Goal: Contribute content: Add original content to the website for others to see

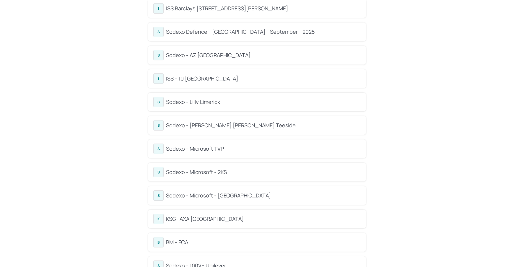
scroll to position [124, 0]
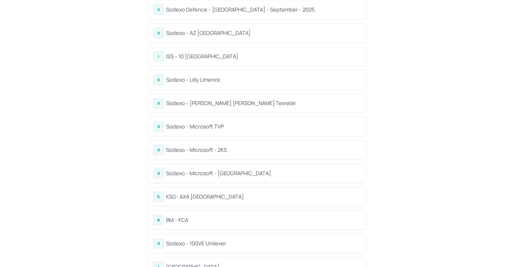
click at [211, 147] on div "Sodexo - Microsoft - 2KS" at bounding box center [263, 150] width 195 height 8
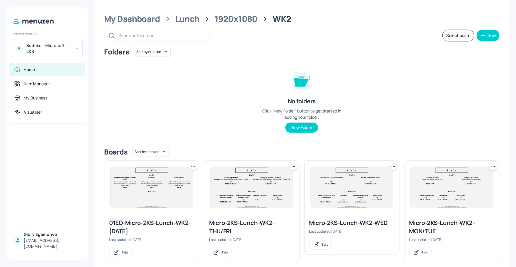
scroll to position [18, 0]
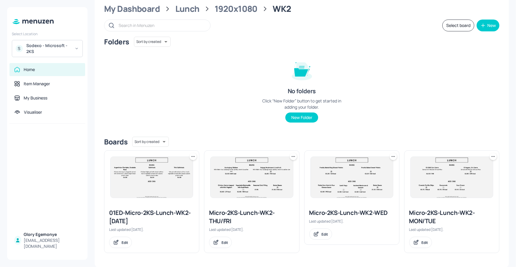
click at [219, 212] on div "Micro-2KS-Lunch-WK2-THU/FRI" at bounding box center [251, 216] width 85 height 17
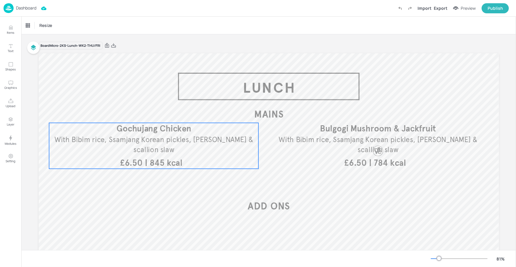
click at [175, 137] on span "With Bibim rice, Ssamjang Korean pickles, kimchi & scallion slaw" at bounding box center [153, 144] width 199 height 19
click at [14, 29] on button "Items" at bounding box center [10, 29] width 17 height 17
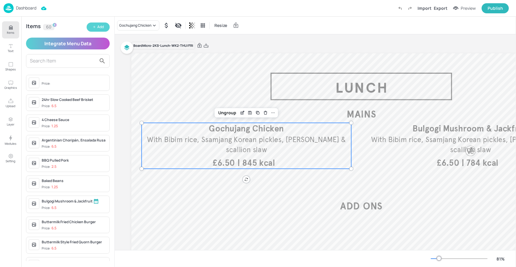
click at [101, 25] on div "Add" at bounding box center [100, 27] width 7 height 6
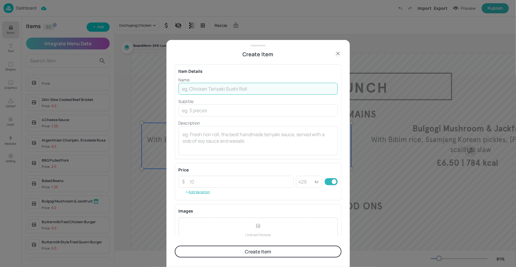
click at [200, 91] on input "text" at bounding box center [257, 89] width 159 height 12
type input "H"
type input "Gouchujang Chicken"
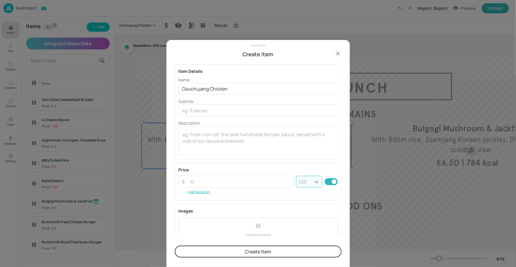
click at [303, 181] on input "number" at bounding box center [305, 182] width 19 height 12
type input "845"
click at [241, 181] on input "number" at bounding box center [240, 182] width 108 height 12
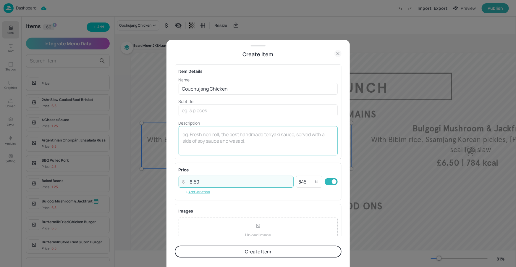
type input "6.50"
click at [283, 153] on div "x ​" at bounding box center [257, 140] width 159 height 29
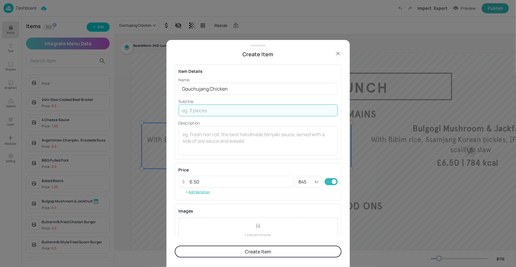
click at [212, 113] on input "text" at bounding box center [257, 110] width 159 height 12
paste input "Served with bibim rice, scallion slaw & kimchi"
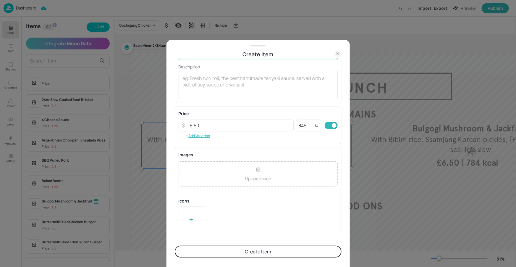
type input "Served with bibim rice, scallion slaw & kimchi"
click at [238, 248] on button "Create Item" at bounding box center [258, 251] width 167 height 12
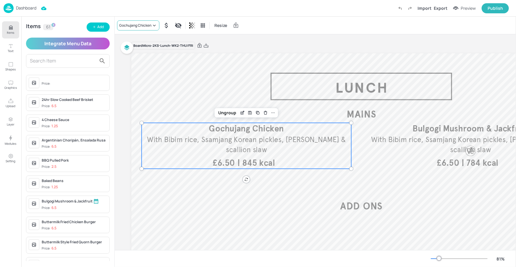
click at [151, 21] on div "Gochujang Chicken" at bounding box center [138, 25] width 42 height 10
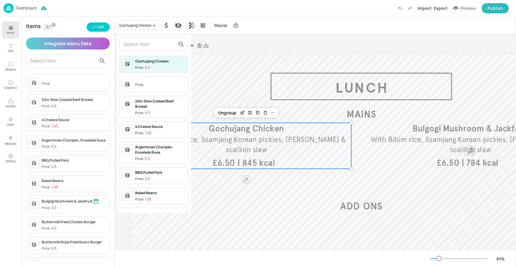
click at [153, 47] on input "text" at bounding box center [149, 44] width 52 height 9
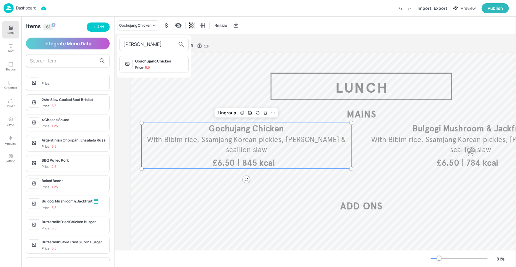
type input "gouch"
click at [152, 59] on div "Gouchujang Chicken" at bounding box center [160, 61] width 51 height 5
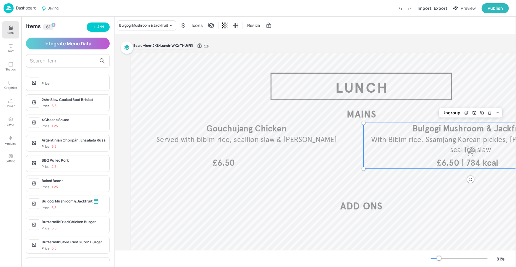
click at [452, 155] on div "| 784 kcal £6.50 Bulgogi Mushroom & Jackfruit With Bibim rice, Ssamjang Korean …" at bounding box center [470, 146] width 214 height 46
click at [468, 112] on icon "Edit Item" at bounding box center [466, 112] width 5 height 5
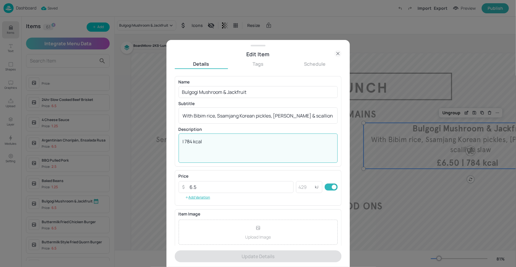
drag, startPoint x: 245, startPoint y: 138, endPoint x: 183, endPoint y: 135, distance: 61.2
click at [183, 135] on div "| 784 kcal x ​" at bounding box center [257, 147] width 159 height 29
click at [342, 53] on div "Edit Item" at bounding box center [257, 54] width 183 height 8
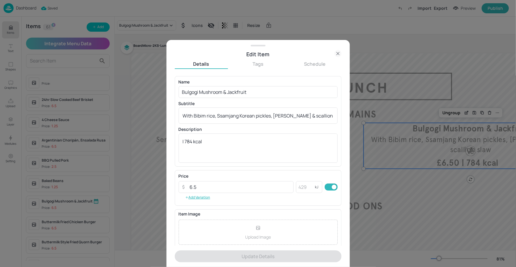
click at [340, 53] on icon at bounding box center [337, 53] width 7 height 7
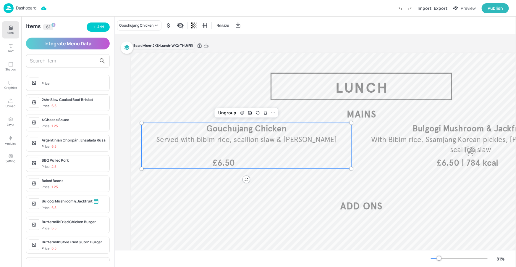
click at [245, 160] on div "£6.50 Gouchujang Chicken Served with bibim rice, scallion slaw & kimchi" at bounding box center [247, 146] width 210 height 46
click at [243, 111] on icon "Edit Item" at bounding box center [243, 112] width 2 height 2
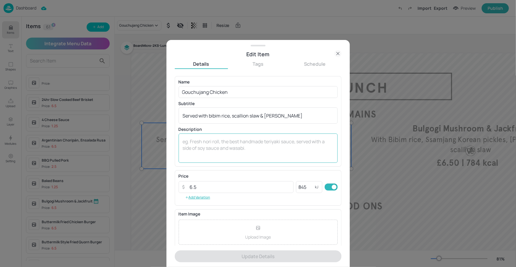
click at [225, 136] on div "x ​" at bounding box center [257, 147] width 159 height 29
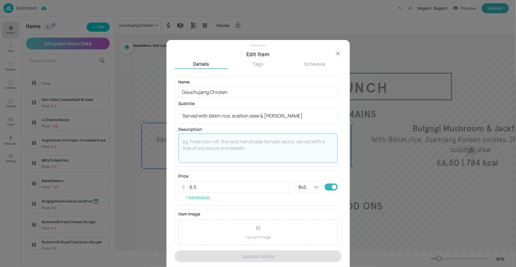
paste textarea "| 784 kcal"
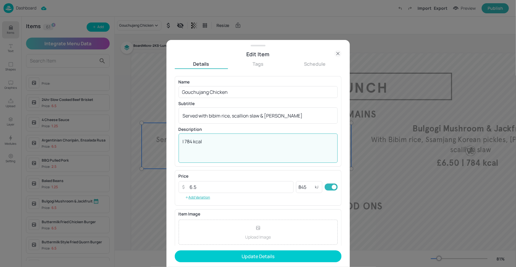
click at [191, 139] on textarea "| 784 kcal" at bounding box center [258, 148] width 151 height 20
type textarea "| 845 kcal"
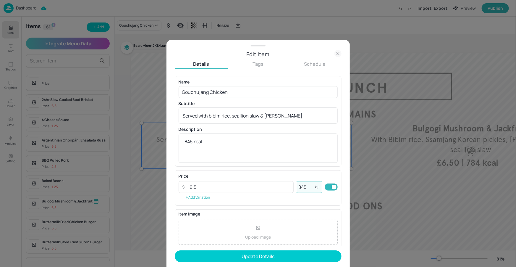
click at [311, 187] on input "845" at bounding box center [305, 187] width 19 height 12
type input "8"
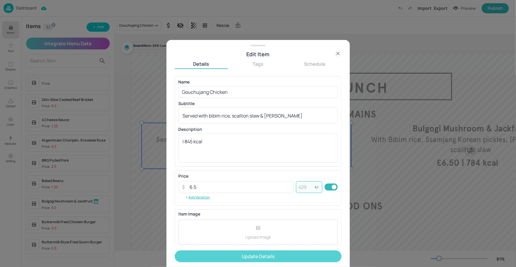
click at [289, 251] on button "Update Details" at bounding box center [258, 256] width 167 height 12
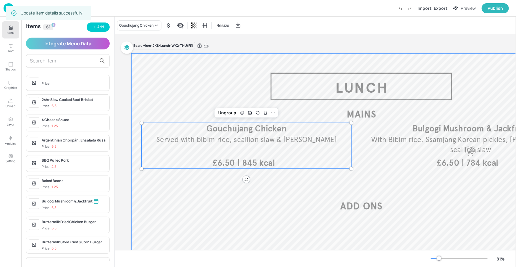
click at [396, 188] on div at bounding box center [361, 182] width 460 height 259
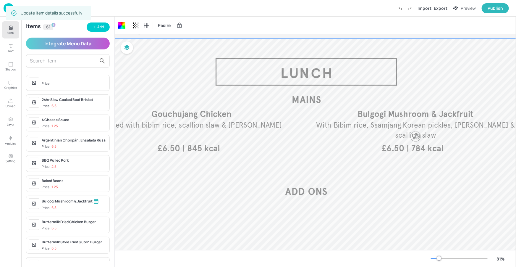
scroll to position [14, 53]
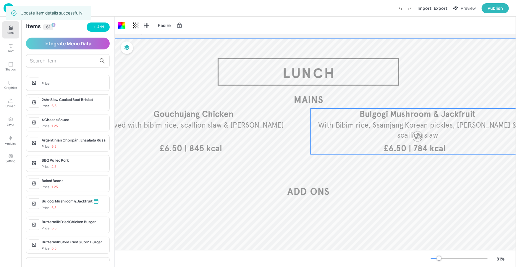
click at [444, 128] on span "With Bibim rice, Ssamjang Korean pickles, kimchi & scallion slaw" at bounding box center [417, 130] width 199 height 19
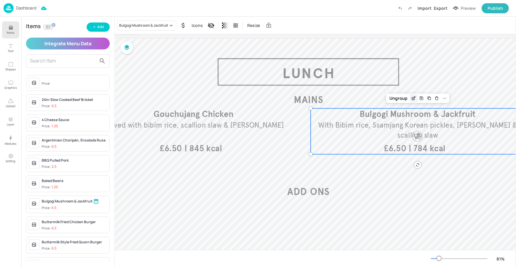
click at [414, 96] on icon "Edit Item" at bounding box center [413, 98] width 5 height 5
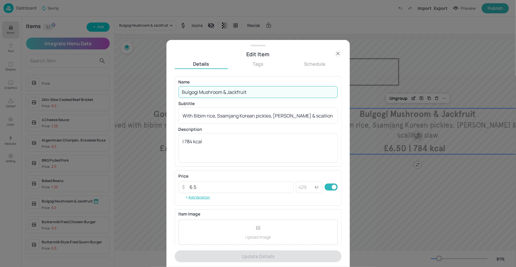
drag, startPoint x: 247, startPoint y: 90, endPoint x: 177, endPoint y: 89, distance: 70.3
click at [177, 89] on div "Name Bulgogi Mushroom & Jackfruit ​ Subtitle With Bibim rice, Ssamjang Korean p…" at bounding box center [258, 121] width 167 height 90
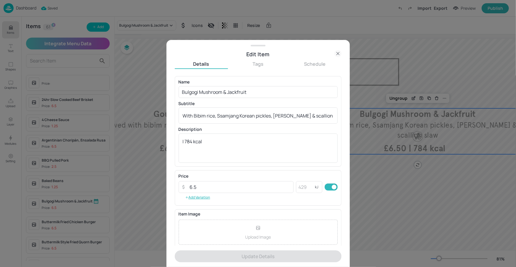
click at [338, 53] on icon at bounding box center [337, 53] width 3 height 3
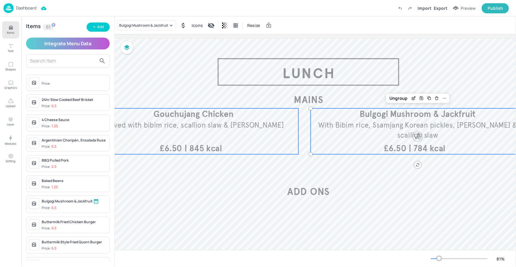
click at [181, 117] on span "Gouchujang Chicken" at bounding box center [193, 114] width 80 height 11
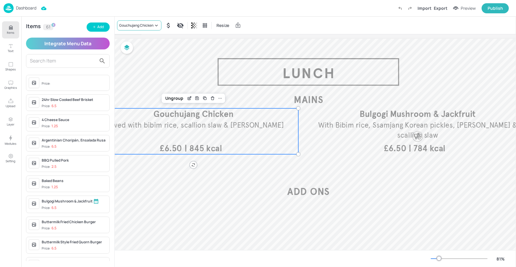
click at [154, 30] on div "Gouchujang Chicken Resize" at bounding box center [315, 25] width 401 height 17
click at [153, 25] on div "Gouchujang Chicken" at bounding box center [136, 25] width 34 height 5
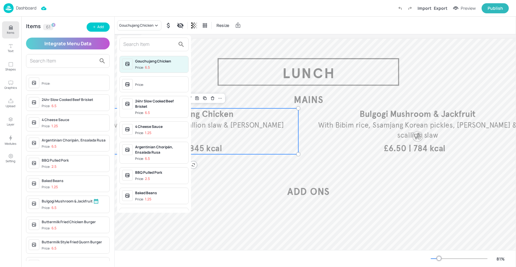
click at [143, 43] on input "text" at bounding box center [149, 44] width 52 height 9
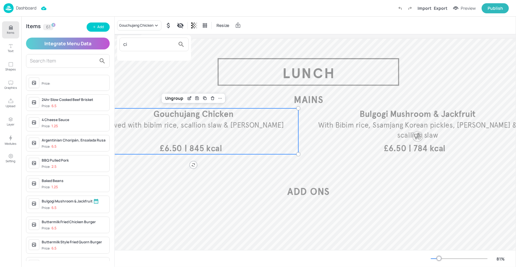
type input "c"
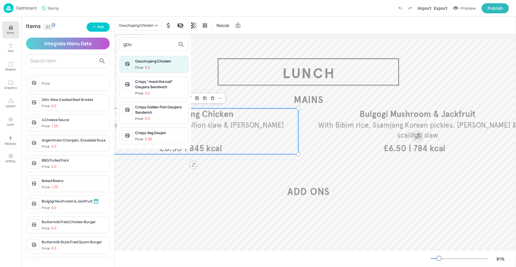
type input "gou"
click at [159, 64] on div "Gouchujang Chicken Price: 6.5" at bounding box center [160, 65] width 51 height 12
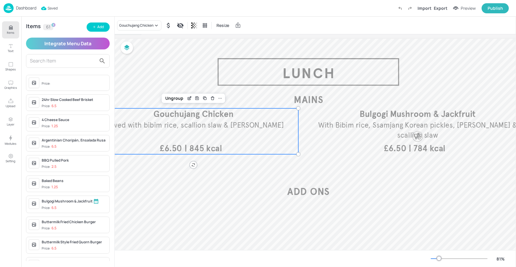
click at [144, 31] on div "Gouchujang Chicken Resize" at bounding box center [315, 25] width 401 height 17
click at [146, 27] on div "Gouchujang Chicken" at bounding box center [136, 25] width 34 height 5
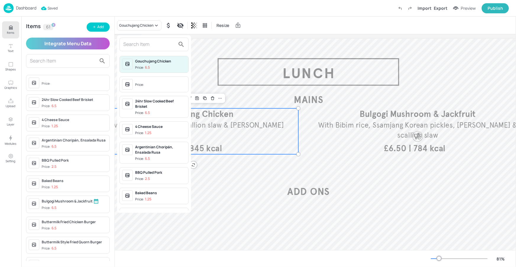
click at [147, 43] on input "text" at bounding box center [149, 44] width 52 height 9
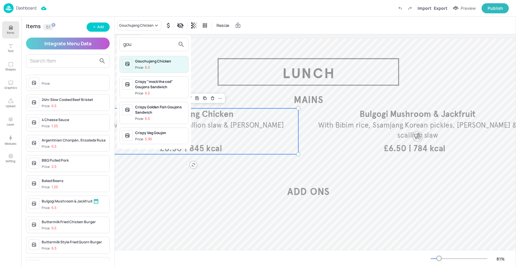
type input "gou"
click at [160, 59] on div "Gouchujang Chicken" at bounding box center [160, 61] width 51 height 5
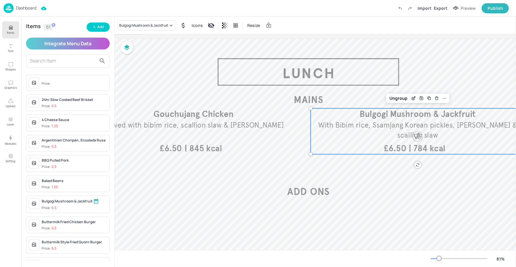
click at [391, 129] on span "With Bibim rice, Ssamjang Korean pickles, kimchi & scallion slaw" at bounding box center [417, 130] width 199 height 19
click at [91, 26] on button "Add" at bounding box center [98, 26] width 23 height 9
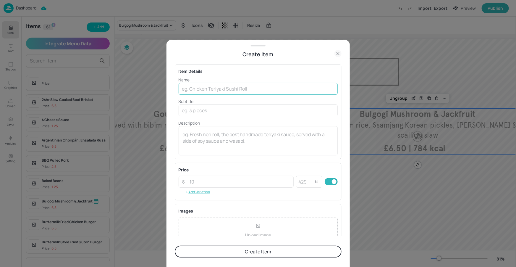
click at [203, 86] on input "text" at bounding box center [257, 89] width 159 height 12
paste input "Bulgogi Mushroom & Jackfruit"
type input "Bulgogi Mushroom & Jackfruit"
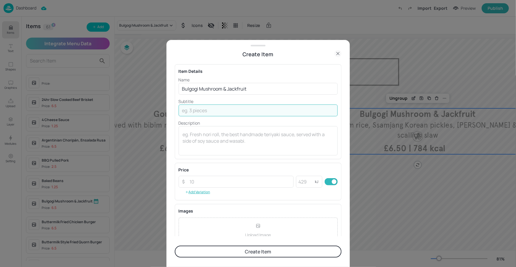
click at [233, 108] on input "text" at bounding box center [257, 110] width 159 height 12
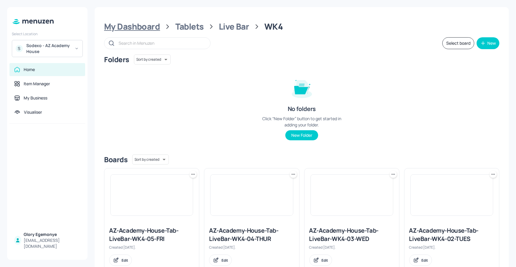
click at [134, 27] on div "My Dashboard" at bounding box center [132, 26] width 56 height 11
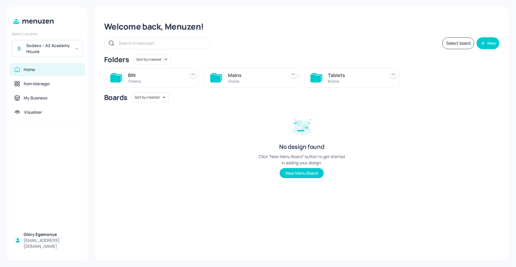
click at [319, 74] on icon at bounding box center [316, 77] width 11 height 8
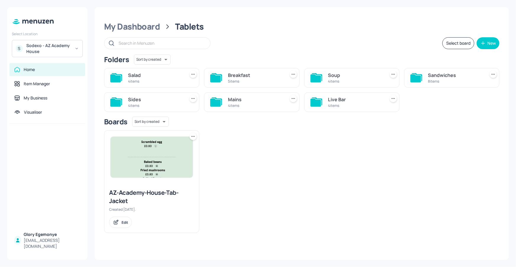
click at [316, 102] on icon at bounding box center [315, 102] width 11 height 8
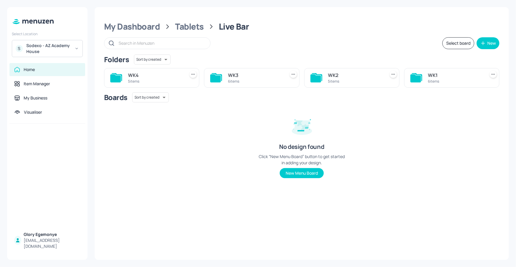
click at [111, 76] on icon at bounding box center [115, 78] width 11 height 8
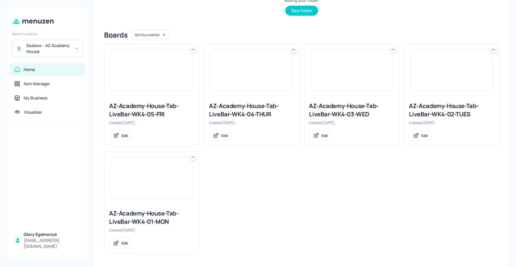
scroll to position [125, 0]
click at [153, 213] on div "AZ-Academy-House-Tab-LiveBar-WK4-01-MON" at bounding box center [151, 216] width 85 height 17
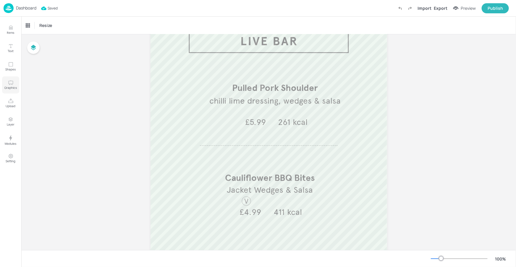
scroll to position [51, 0]
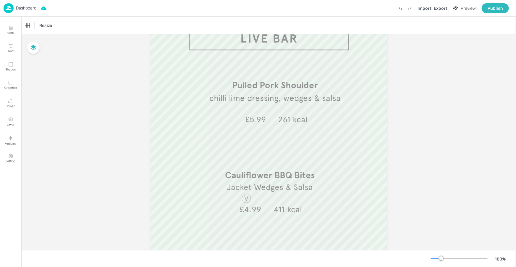
click at [35, 8] on p "Dashboard" at bounding box center [26, 8] width 20 height 4
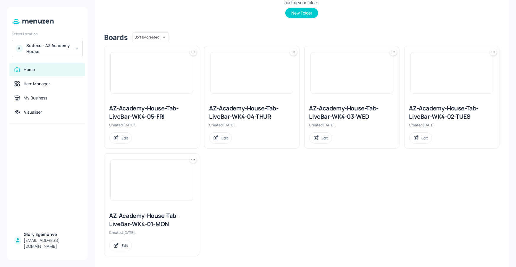
scroll to position [124, 0]
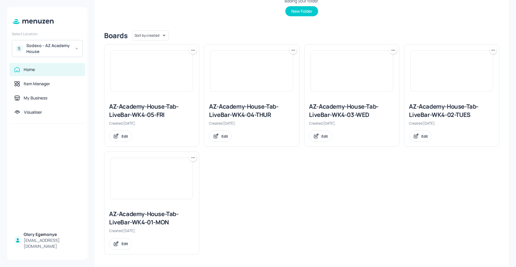
click at [157, 216] on div "AZ-Academy-House-Tab-LiveBar-WK4-01-MON" at bounding box center [151, 218] width 85 height 17
